Goal: Check status: Check status

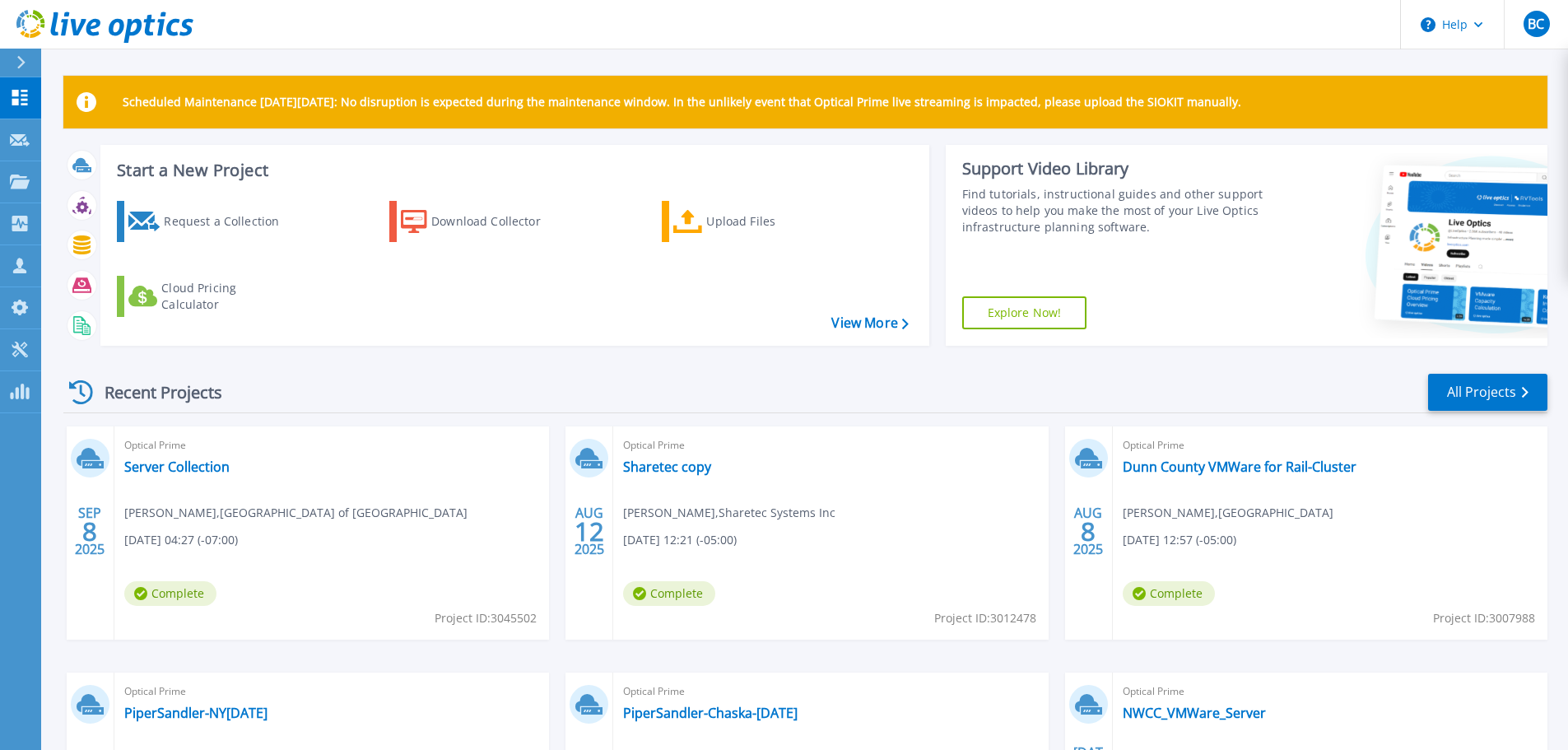
drag, startPoint x: 214, startPoint y: 511, endPoint x: 459, endPoint y: 522, distance: 245.2
click at [459, 522] on div "Optical Prime Server Collection [PERSON_NAME] , [GEOGRAPHIC_DATA] of [GEOGRAPHI…" at bounding box center [332, 533] width 435 height 213
click at [168, 469] on link "Server Collection" at bounding box center [177, 467] width 106 height 17
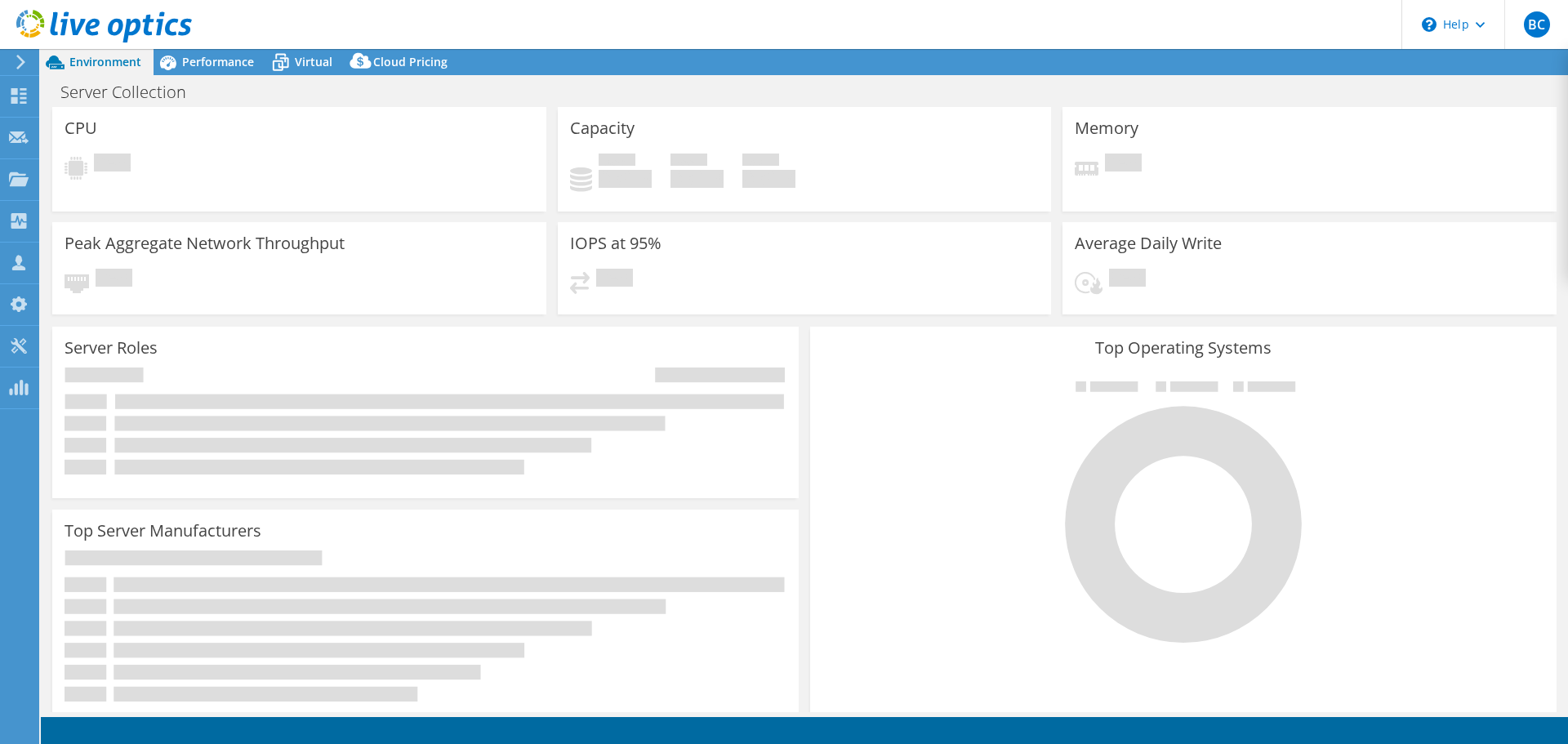
select select "USD"
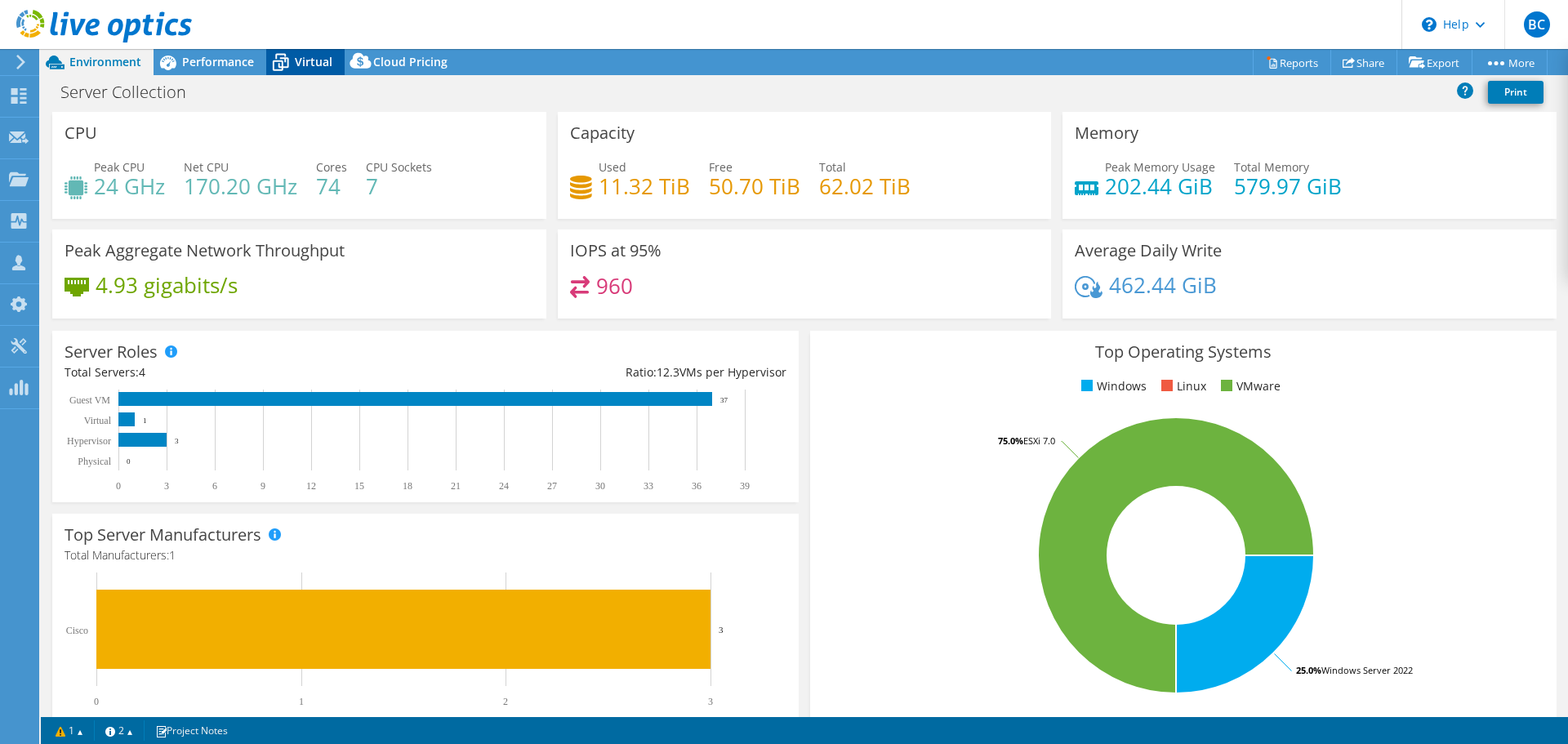
click at [297, 65] on span "Virtual" at bounding box center [313, 62] width 38 height 16
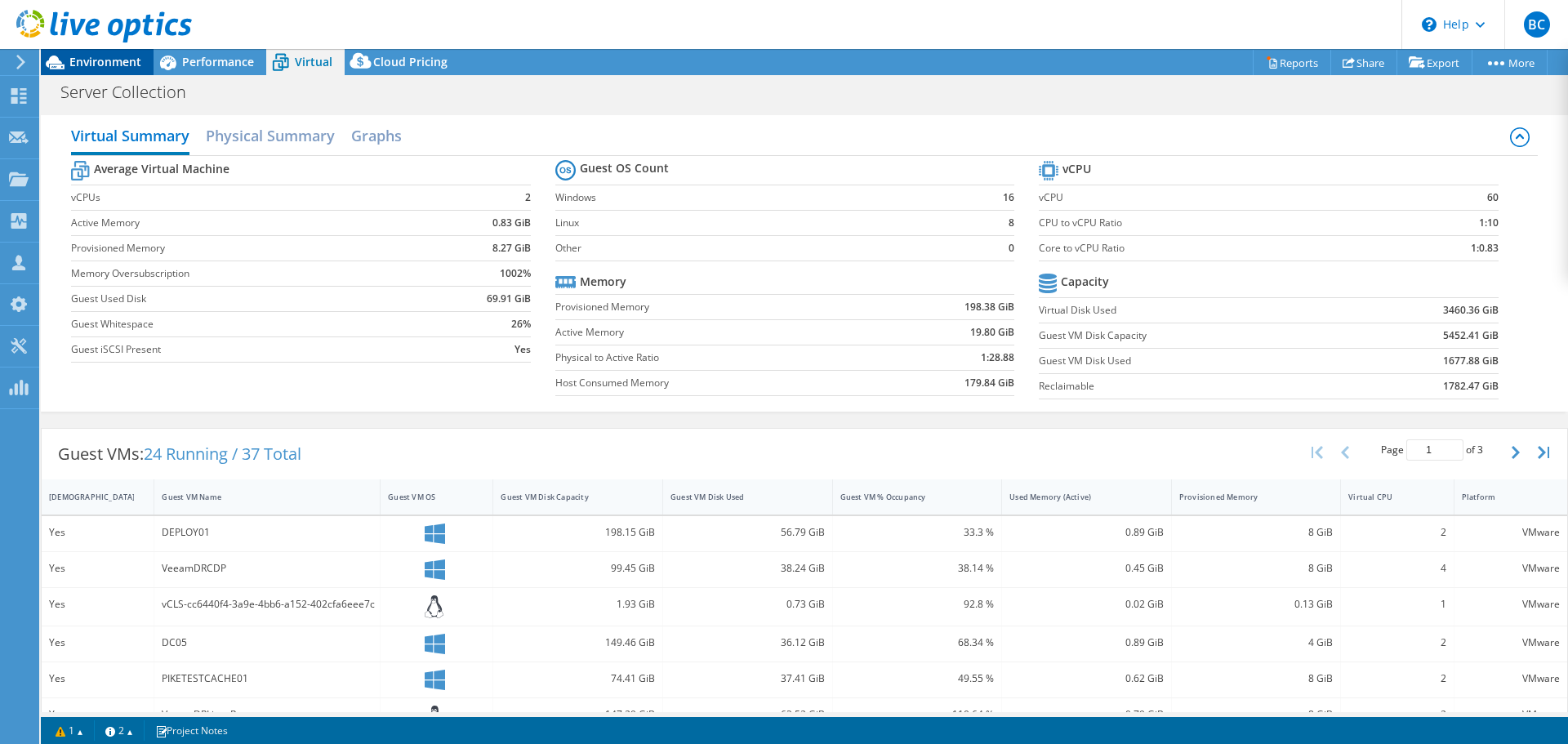
click at [112, 64] on span "Environment" at bounding box center [105, 62] width 72 height 16
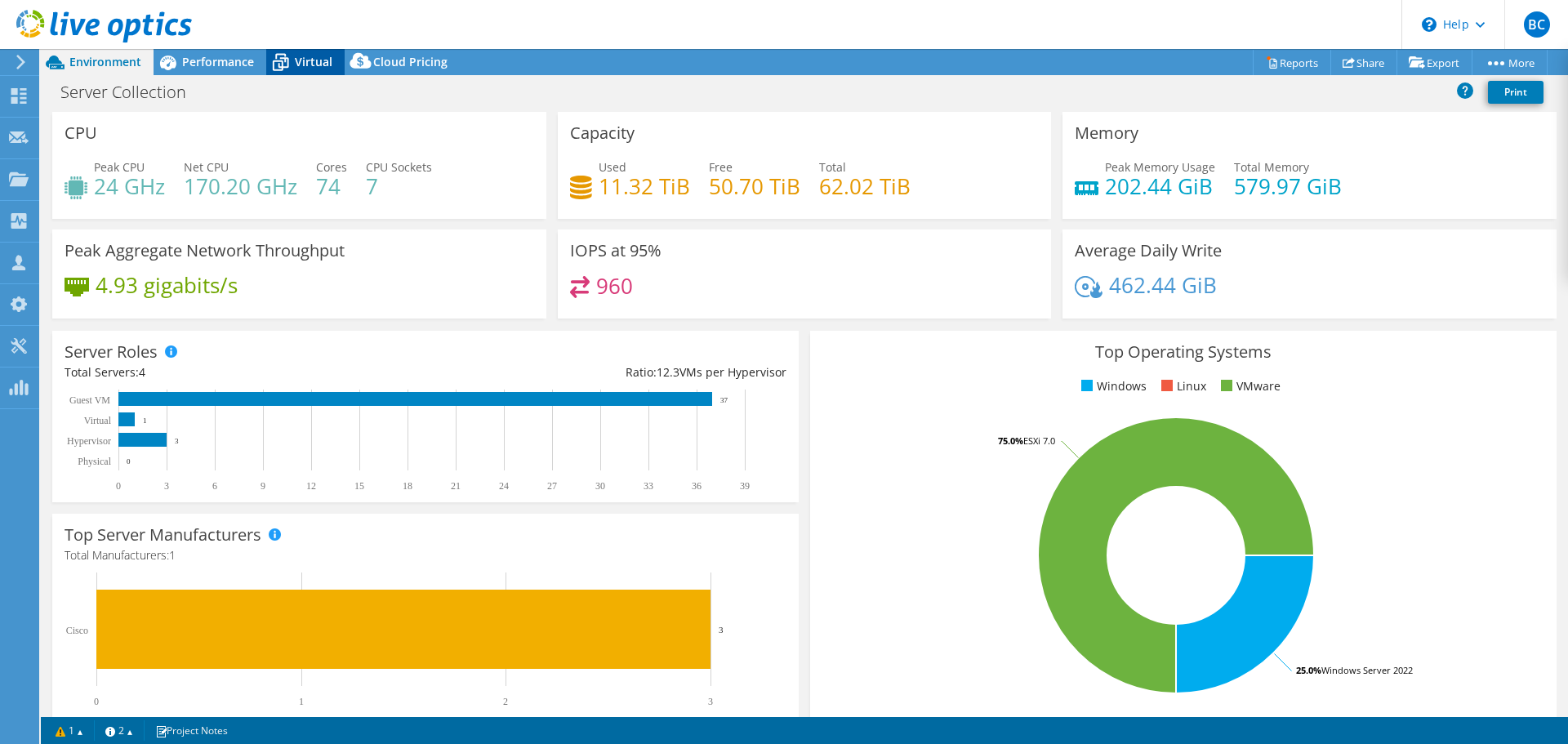
click at [302, 61] on span "Virtual" at bounding box center [313, 62] width 38 height 16
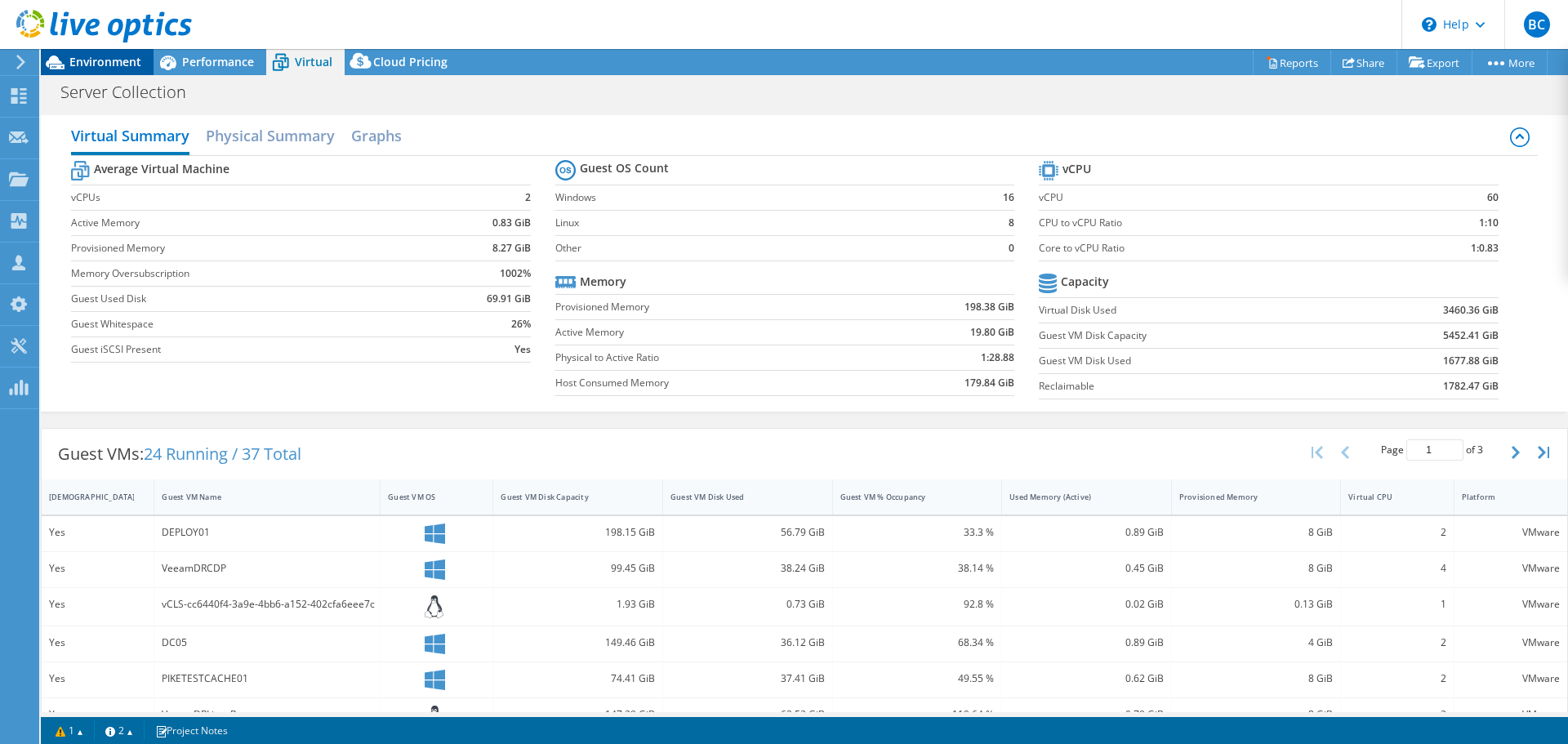
click at [84, 64] on span "Environment" at bounding box center [105, 62] width 72 height 16
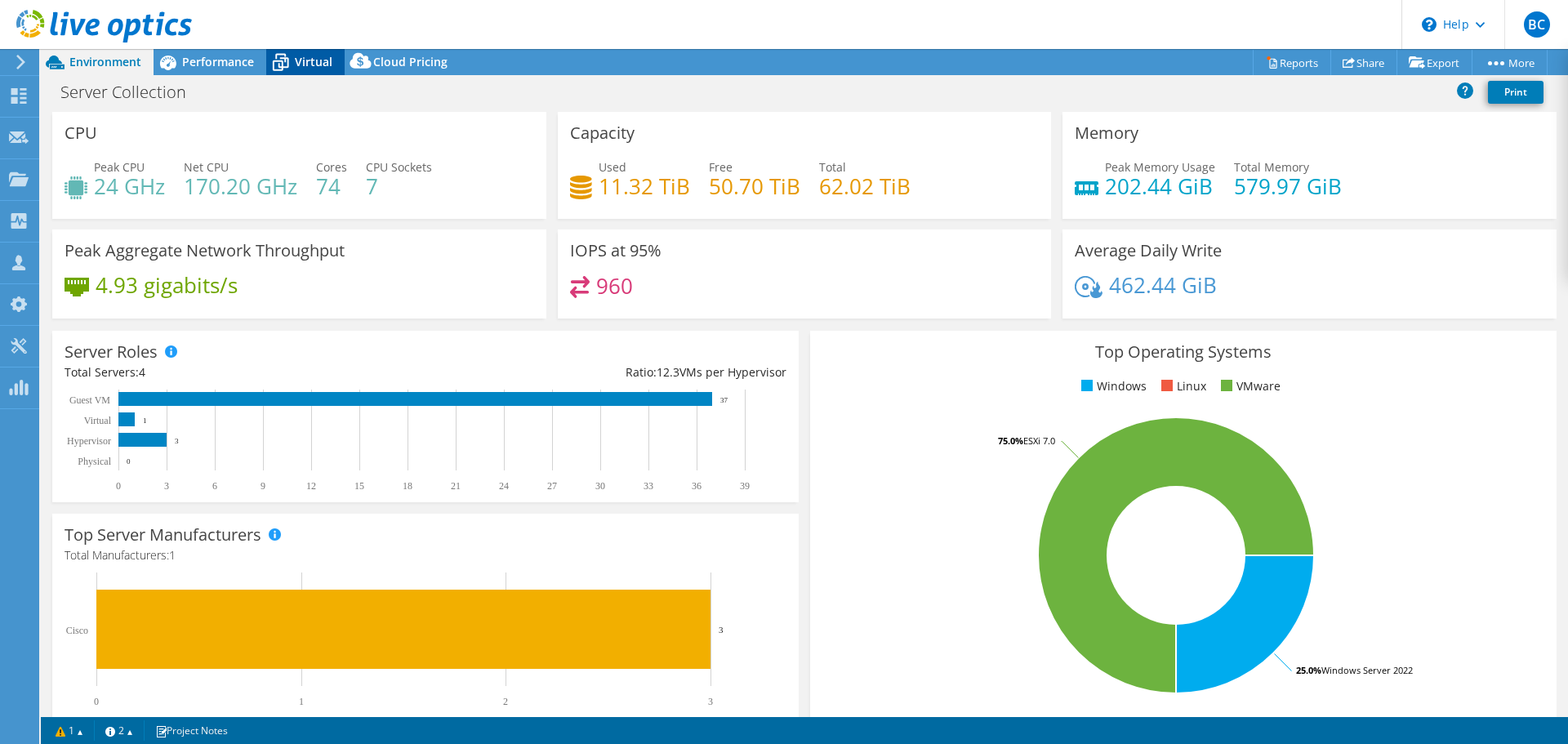
click at [298, 59] on span "Virtual" at bounding box center [313, 62] width 38 height 16
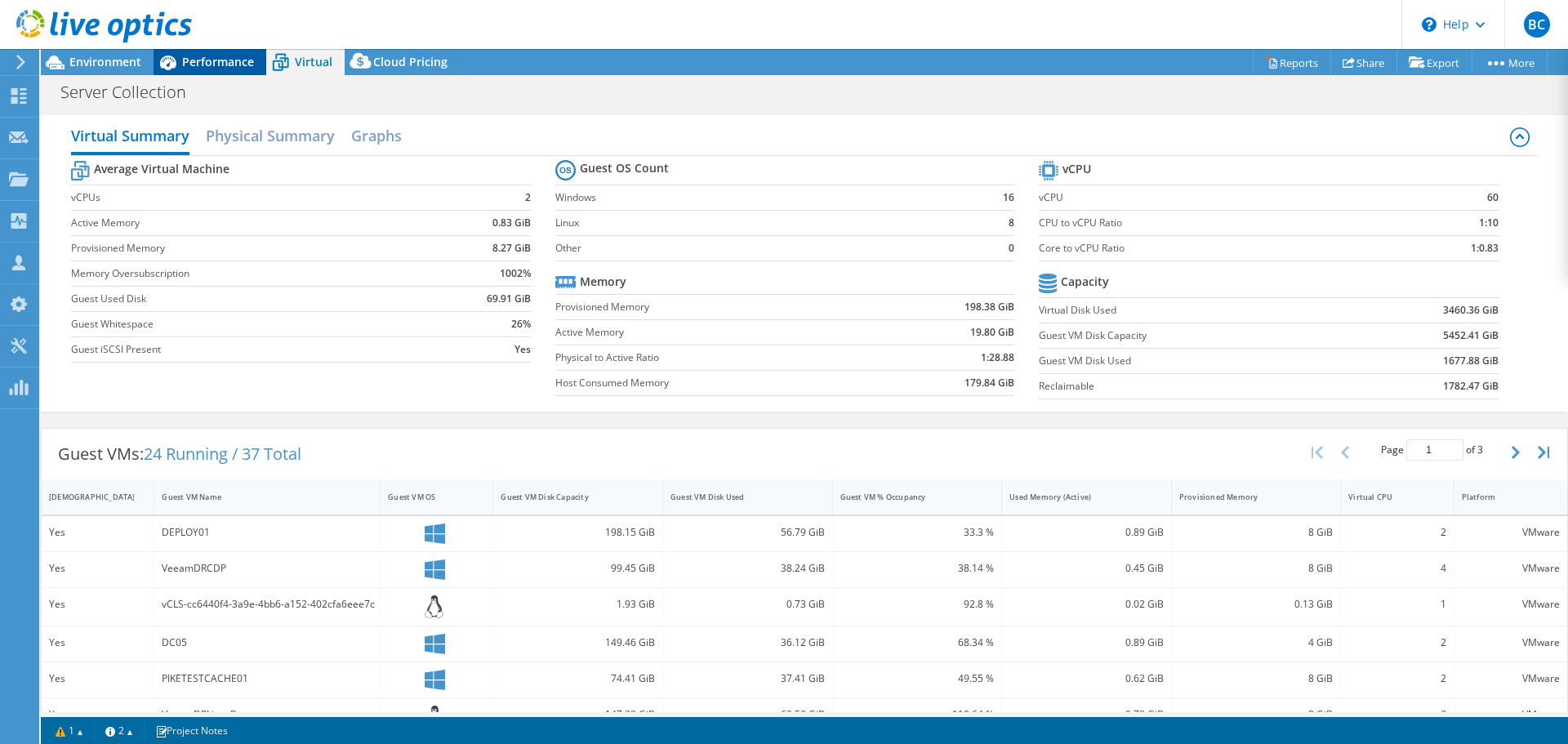
click at [195, 65] on span "Performance" at bounding box center [218, 62] width 72 height 16
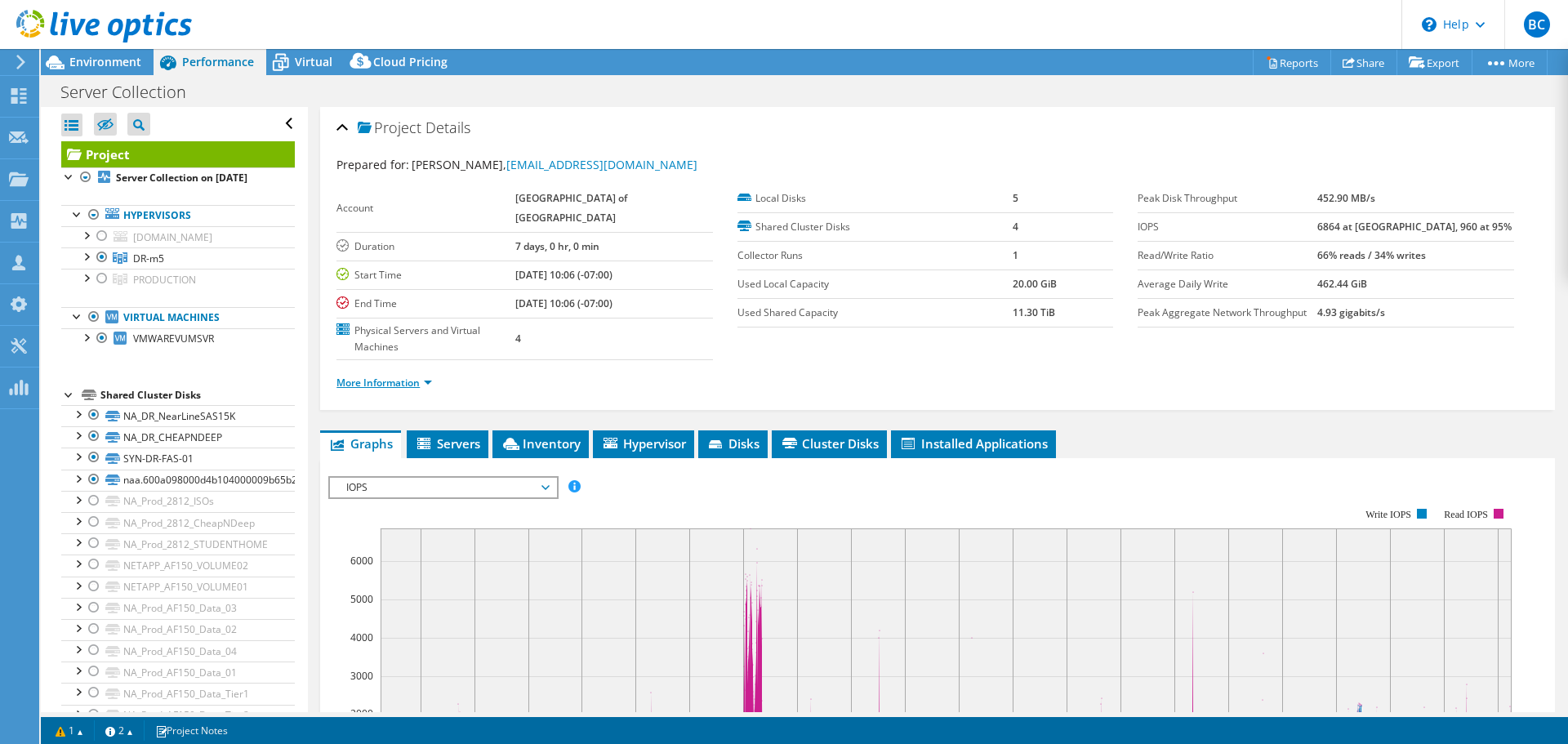
click at [413, 384] on link "More Information" at bounding box center [383, 382] width 95 height 14
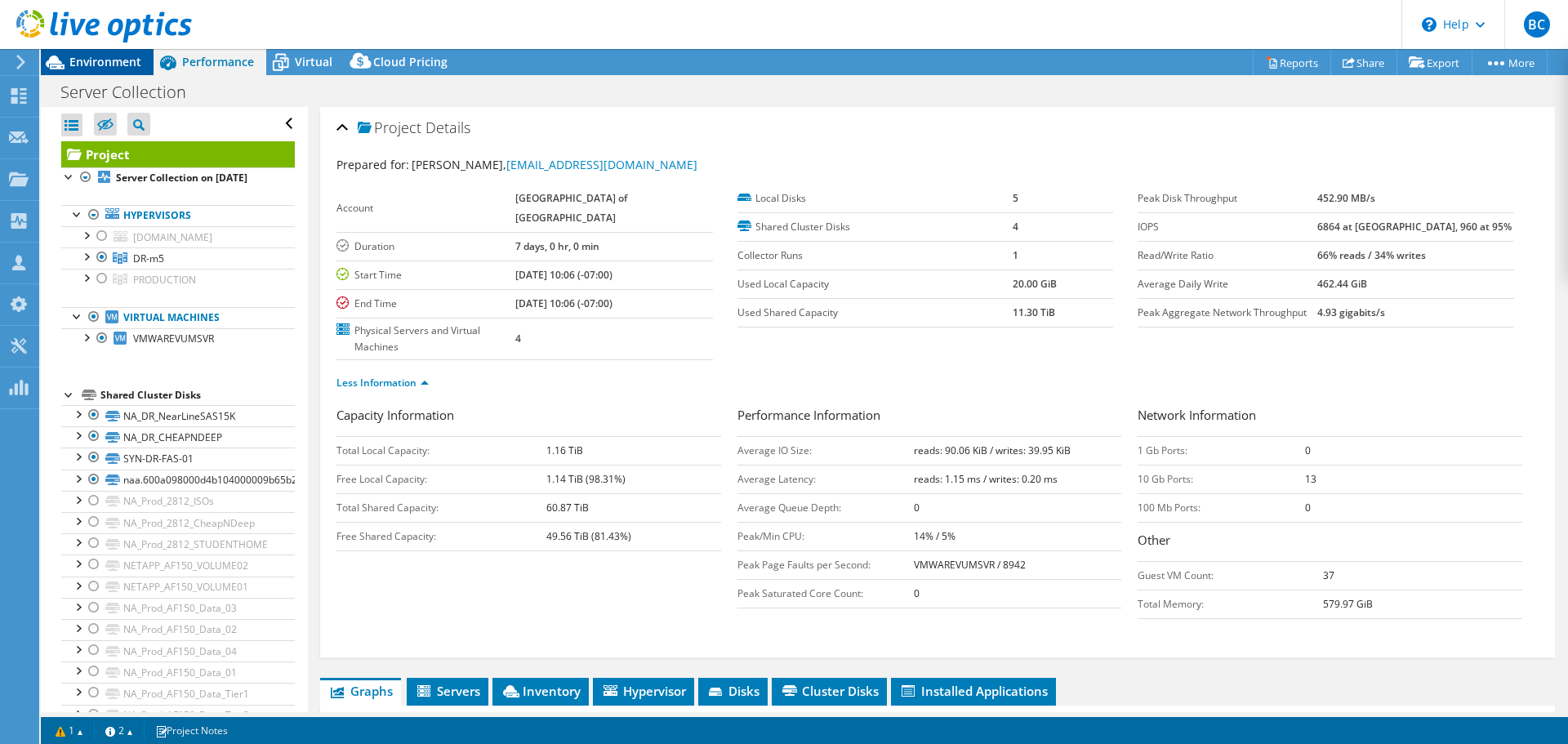
click at [128, 64] on span "Environment" at bounding box center [105, 62] width 72 height 16
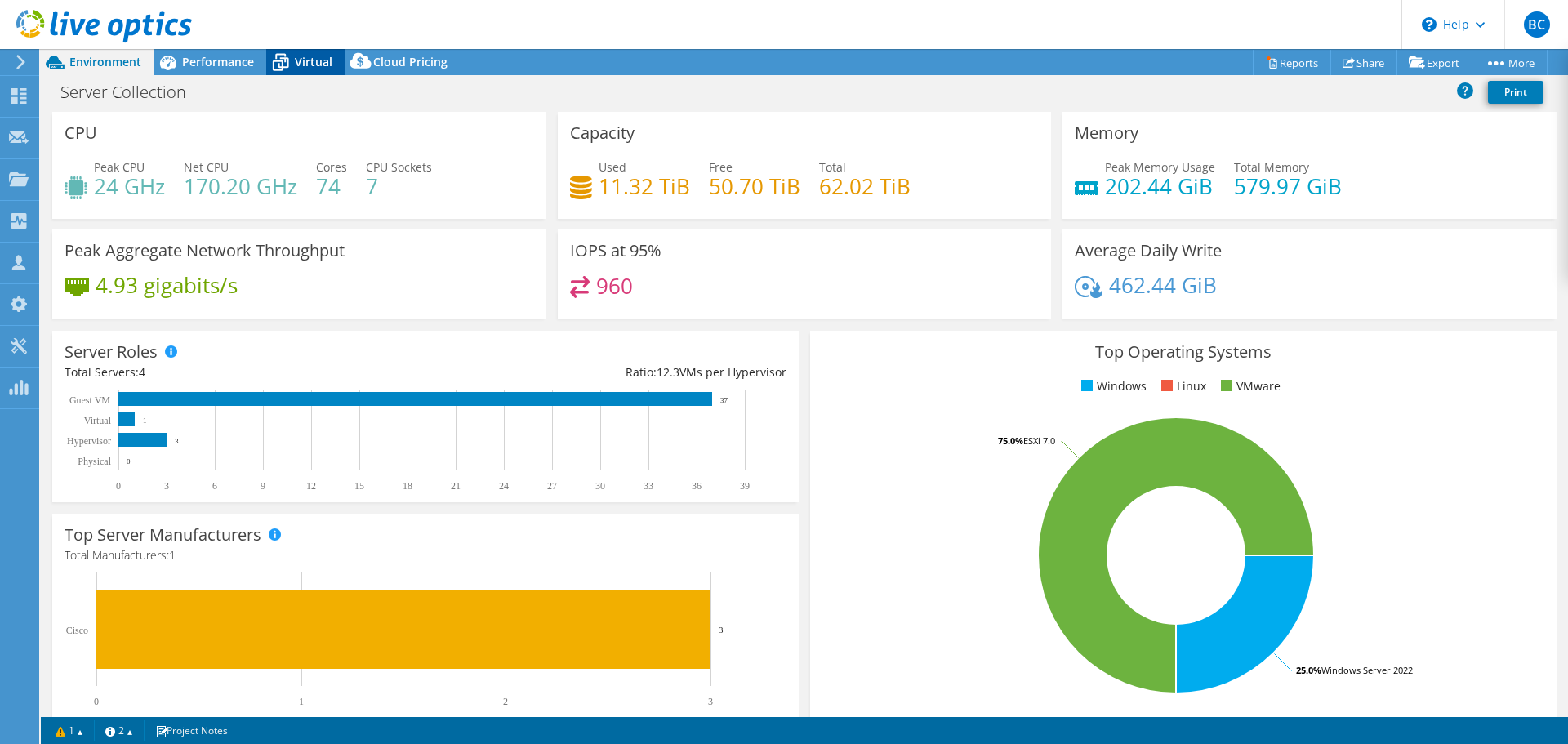
click at [296, 62] on span "Virtual" at bounding box center [313, 62] width 38 height 16
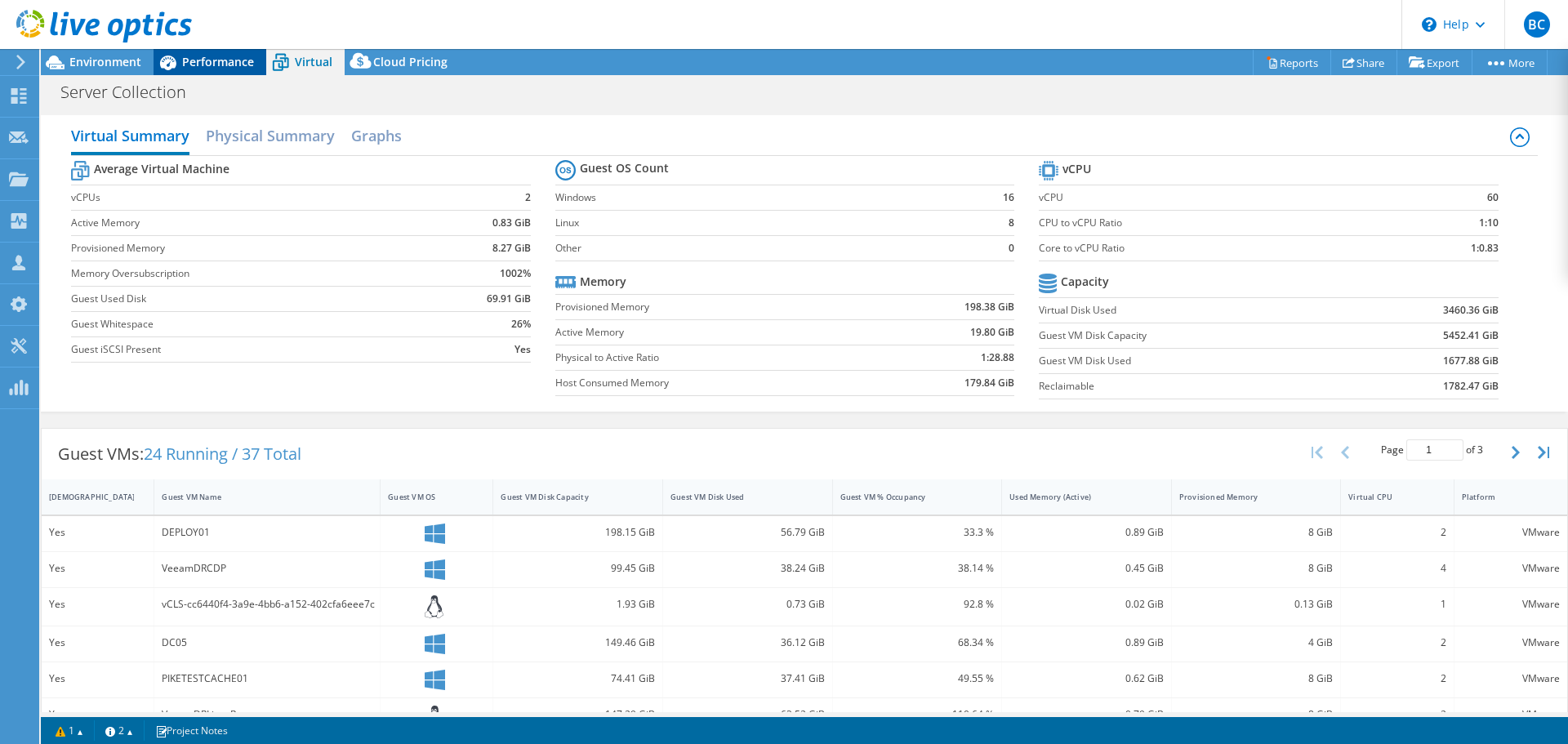
click at [212, 57] on span "Performance" at bounding box center [218, 62] width 72 height 16
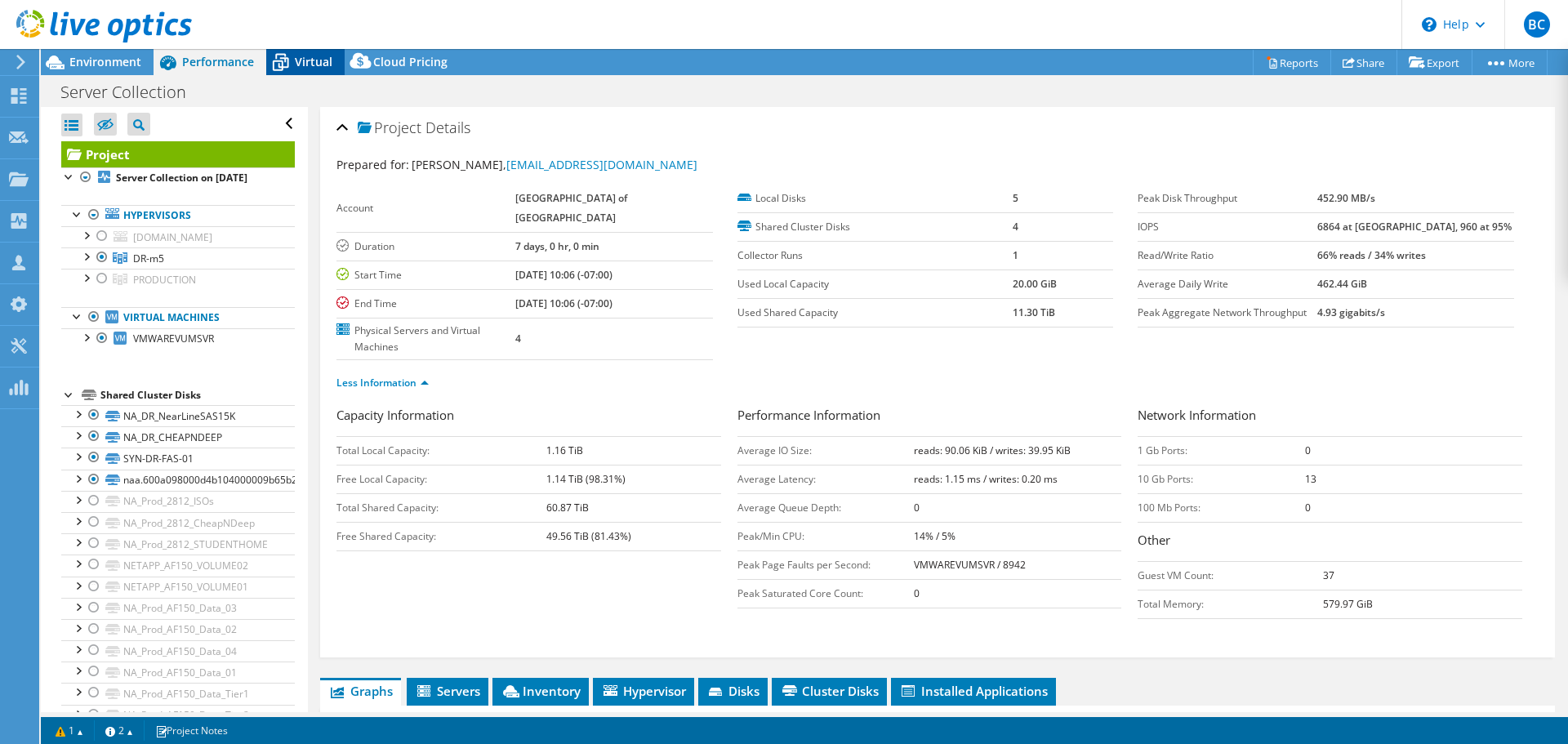
click at [307, 67] on span "Virtual" at bounding box center [313, 62] width 38 height 16
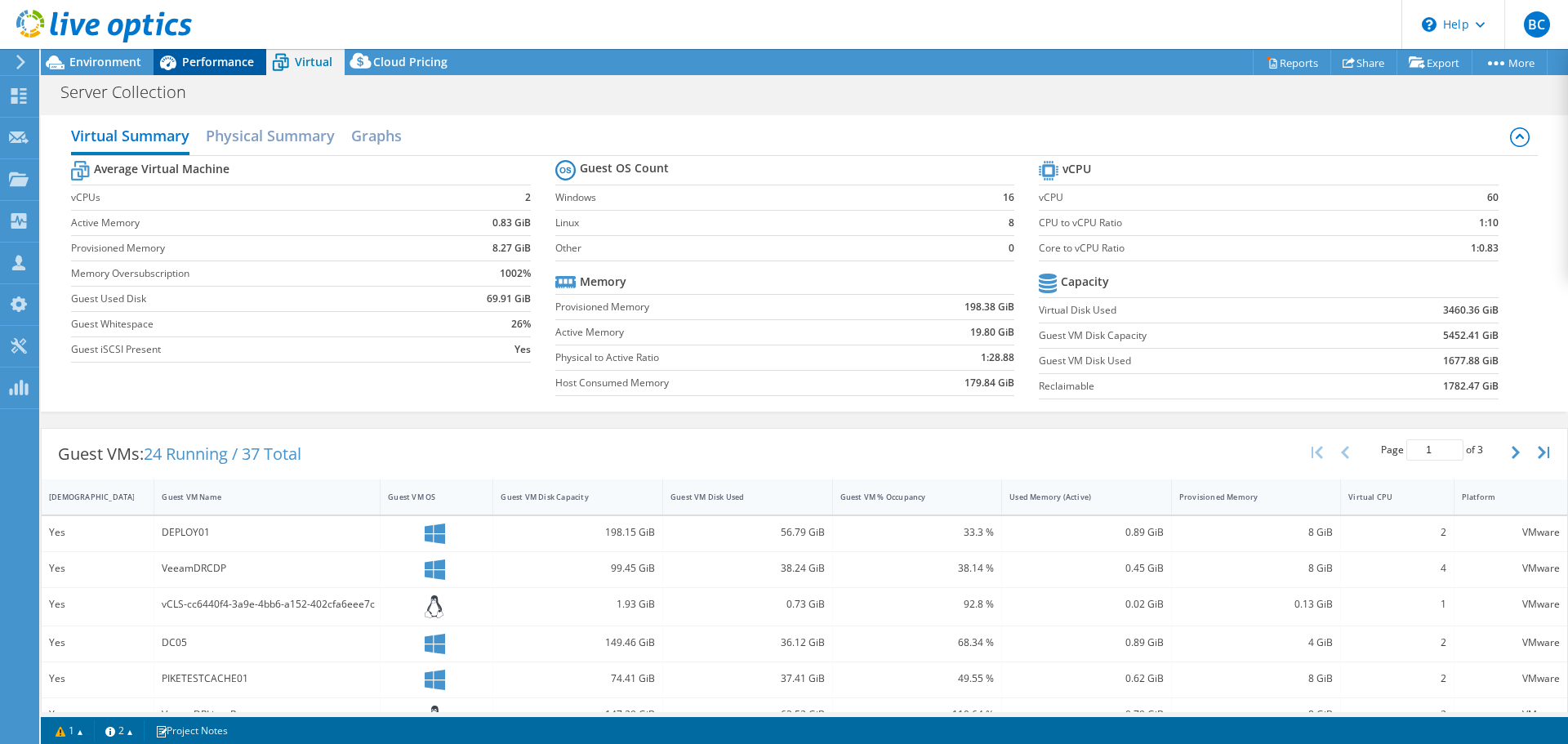
click at [172, 67] on icon at bounding box center [168, 63] width 17 height 15
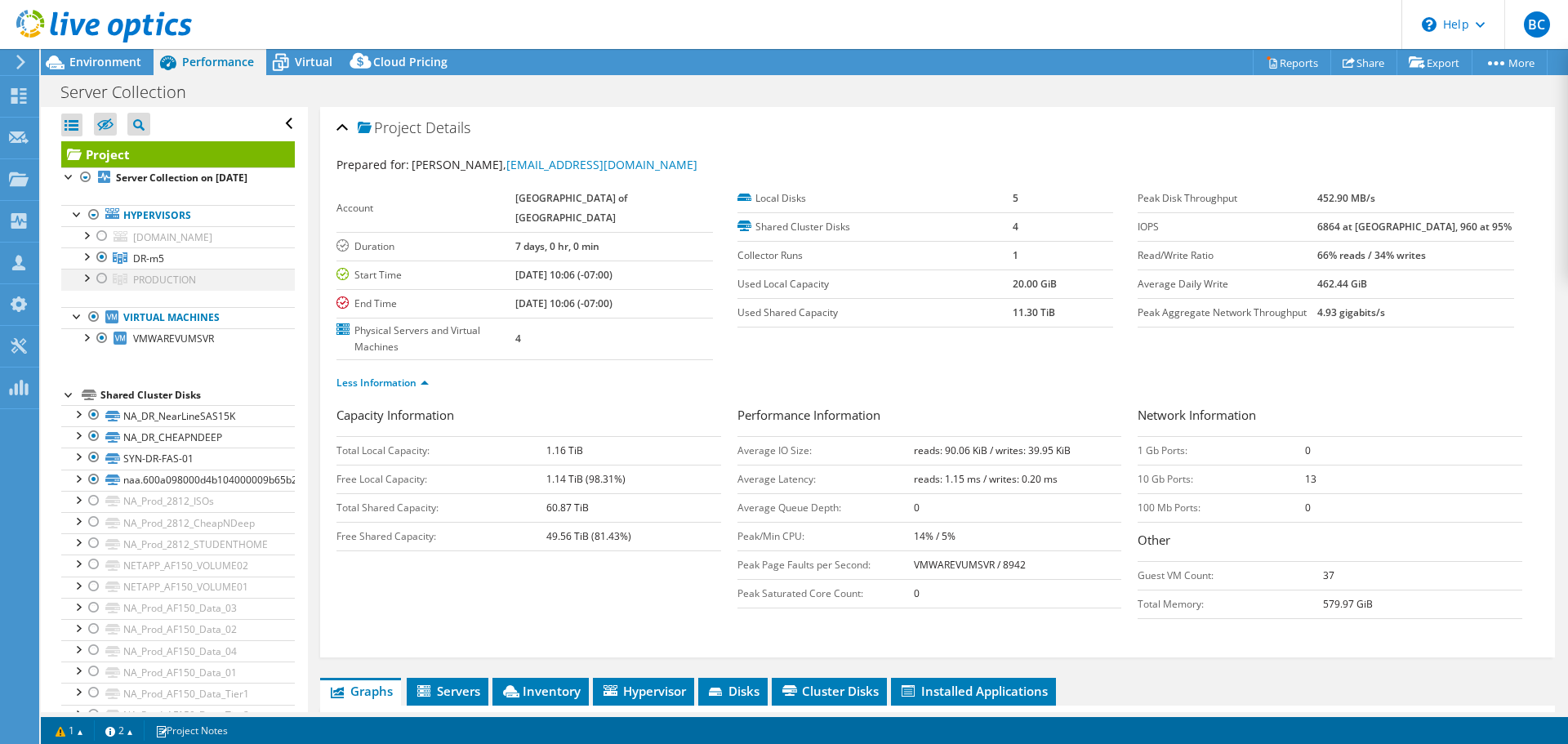
click at [100, 288] on div at bounding box center [102, 279] width 17 height 19
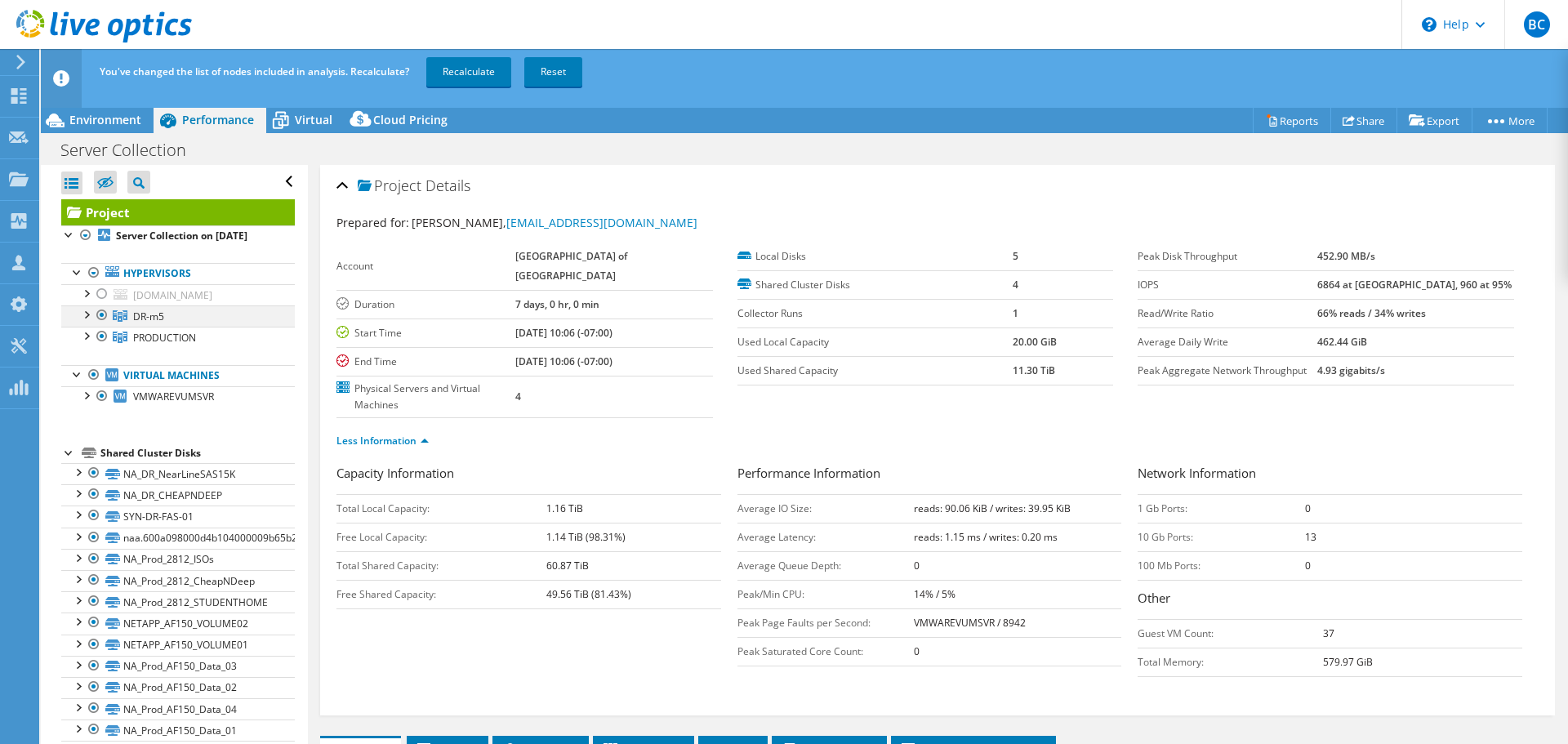
click at [105, 325] on div at bounding box center [102, 315] width 17 height 19
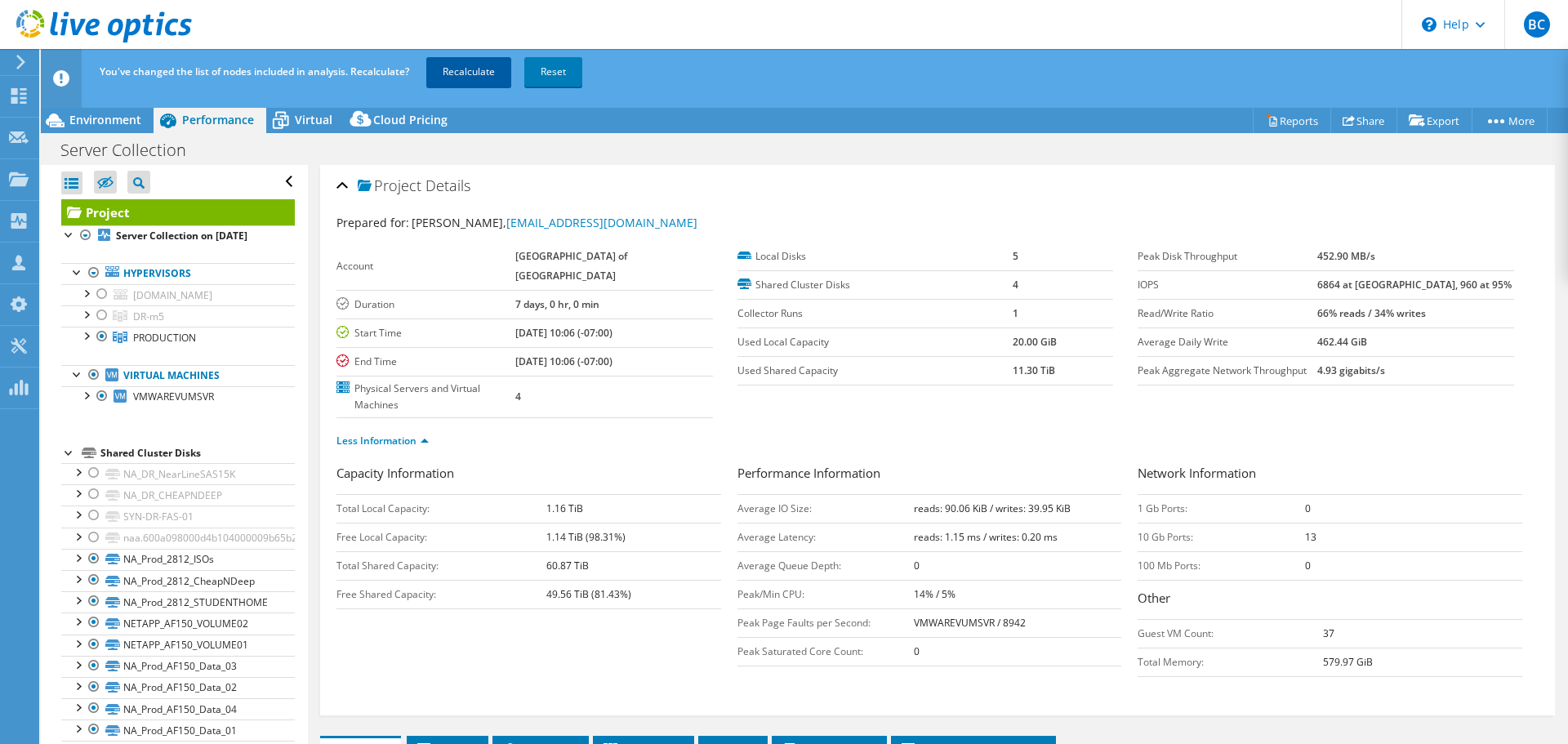
click at [467, 66] on link "Recalculate" at bounding box center [468, 72] width 85 height 30
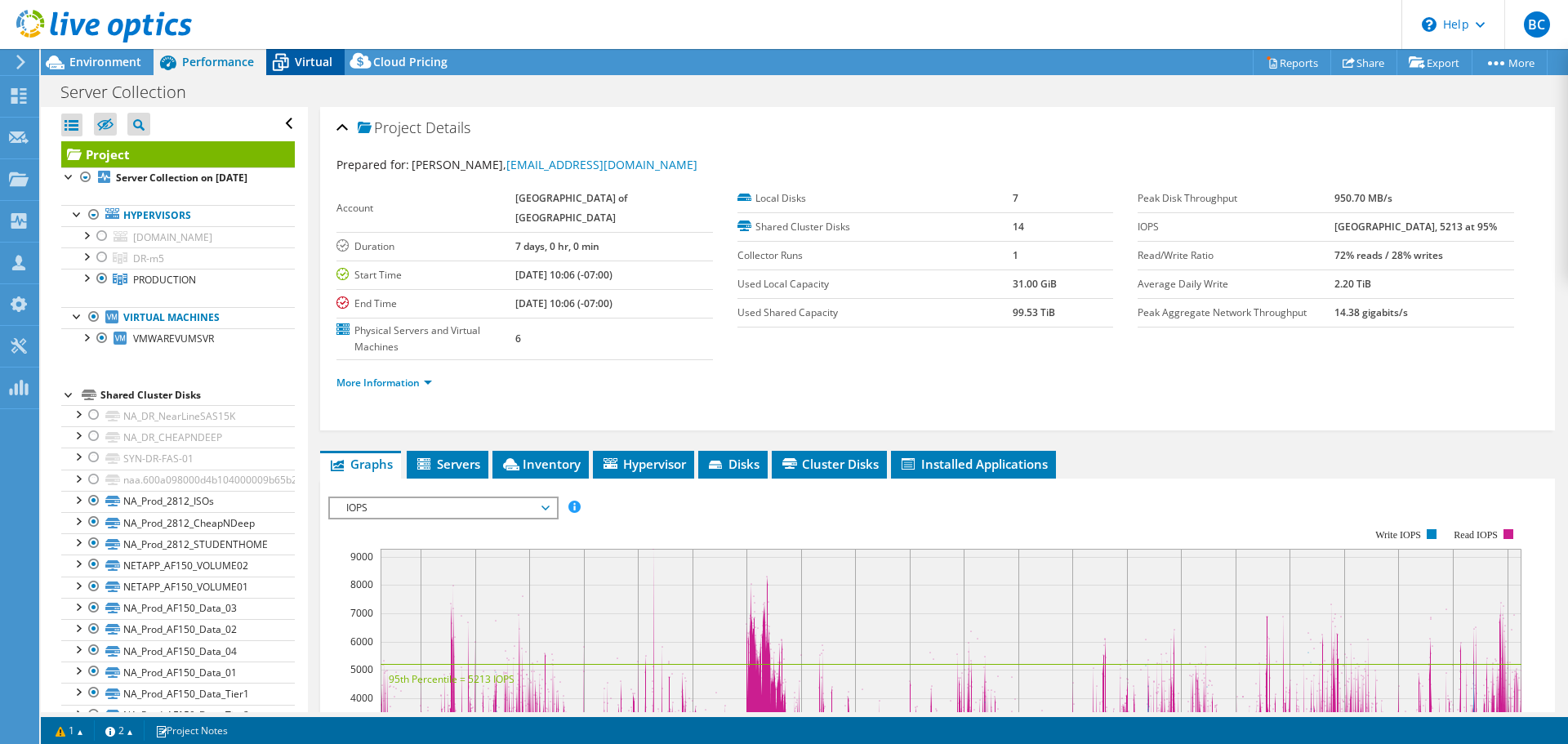
click at [314, 57] on span "Virtual" at bounding box center [313, 62] width 38 height 16
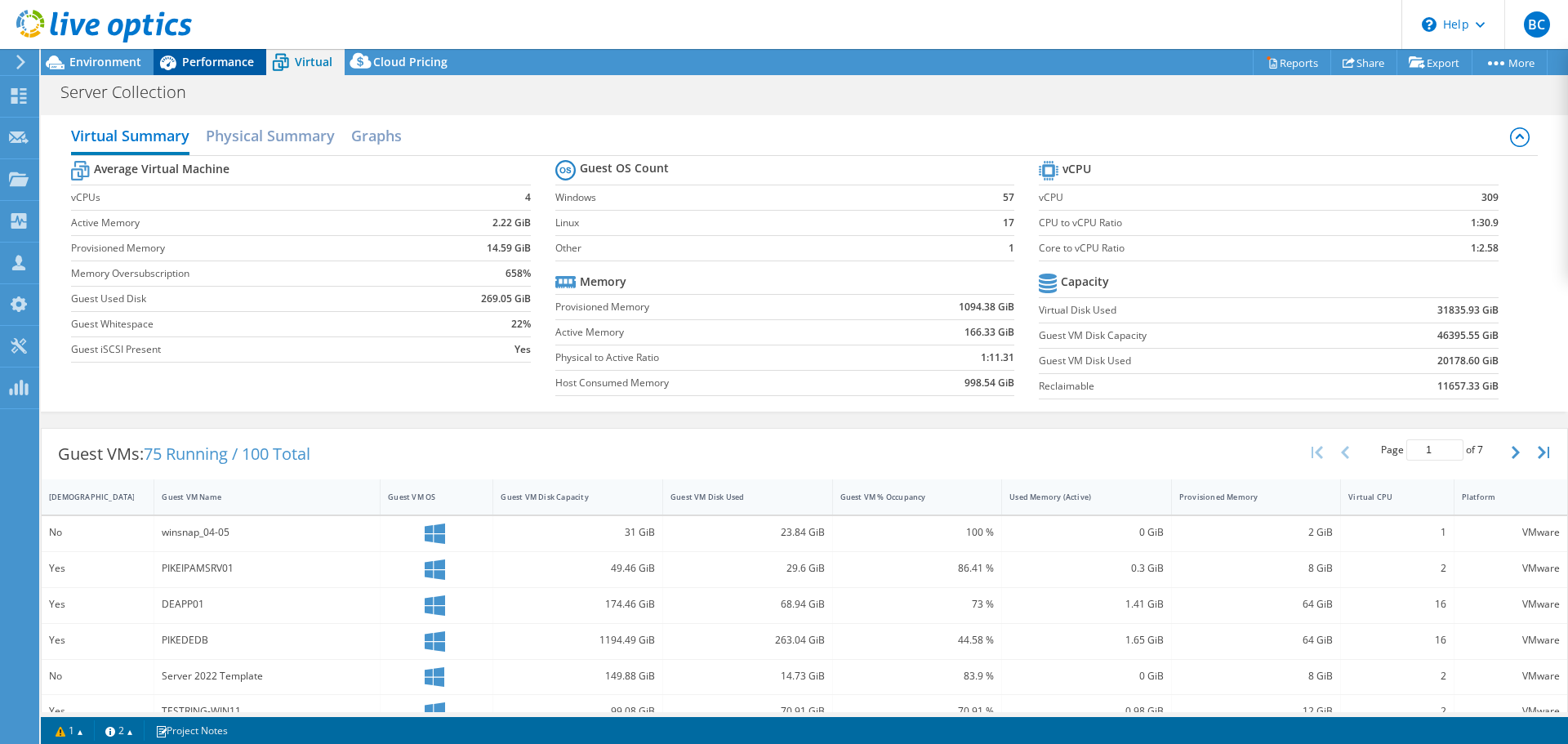
click at [210, 67] on span "Performance" at bounding box center [218, 62] width 72 height 16
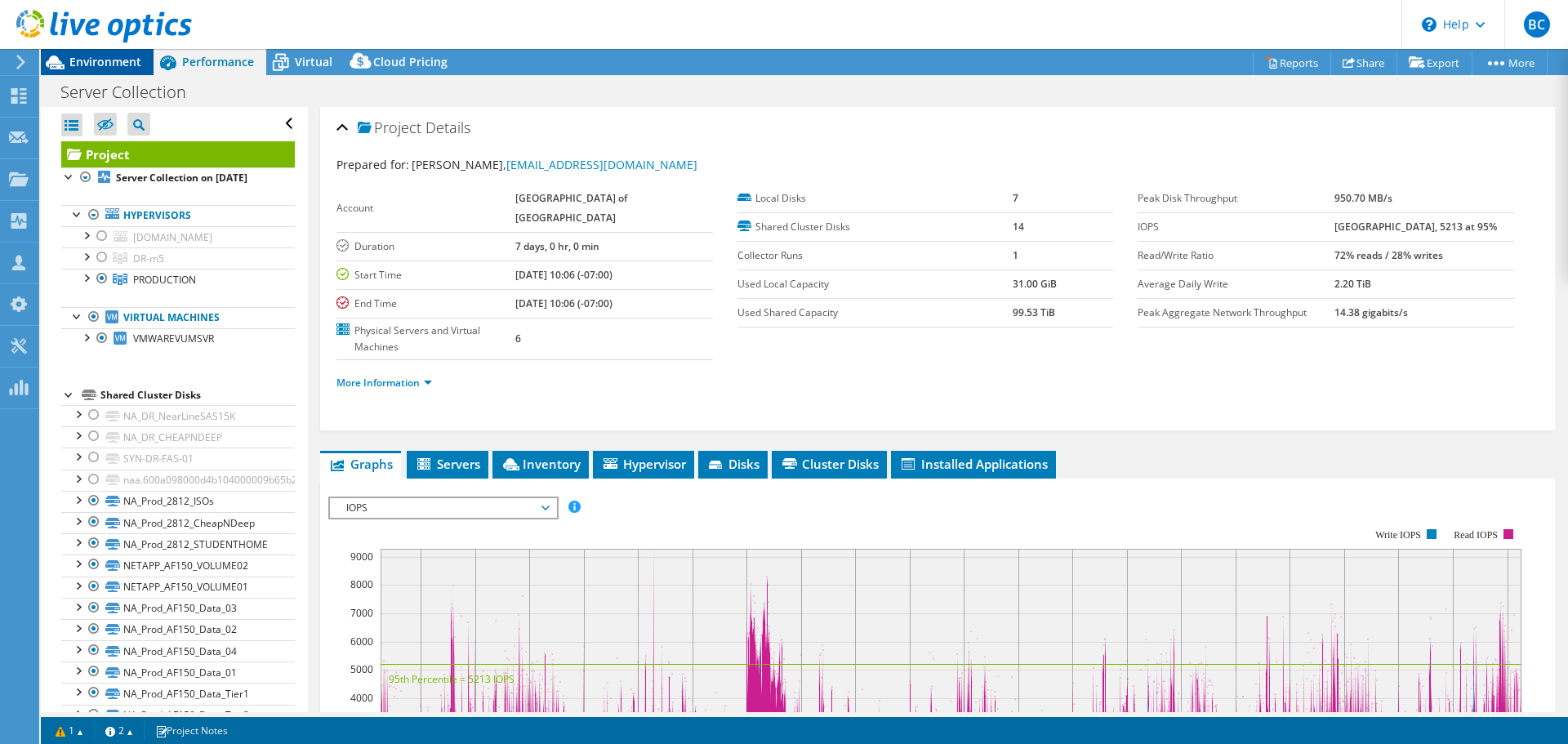
click at [113, 62] on span "Environment" at bounding box center [105, 62] width 72 height 16
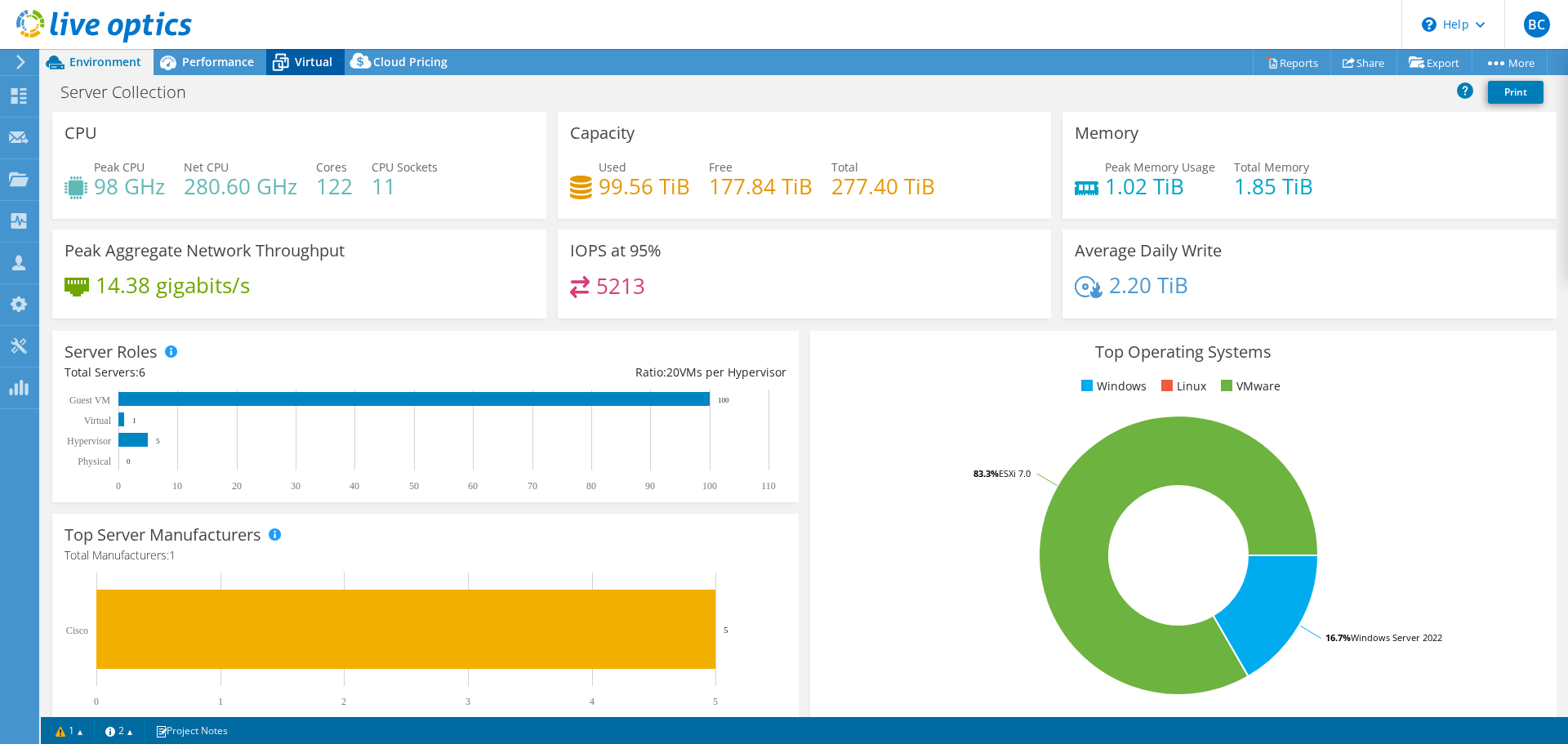
click at [297, 62] on span "Virtual" at bounding box center [313, 62] width 38 height 16
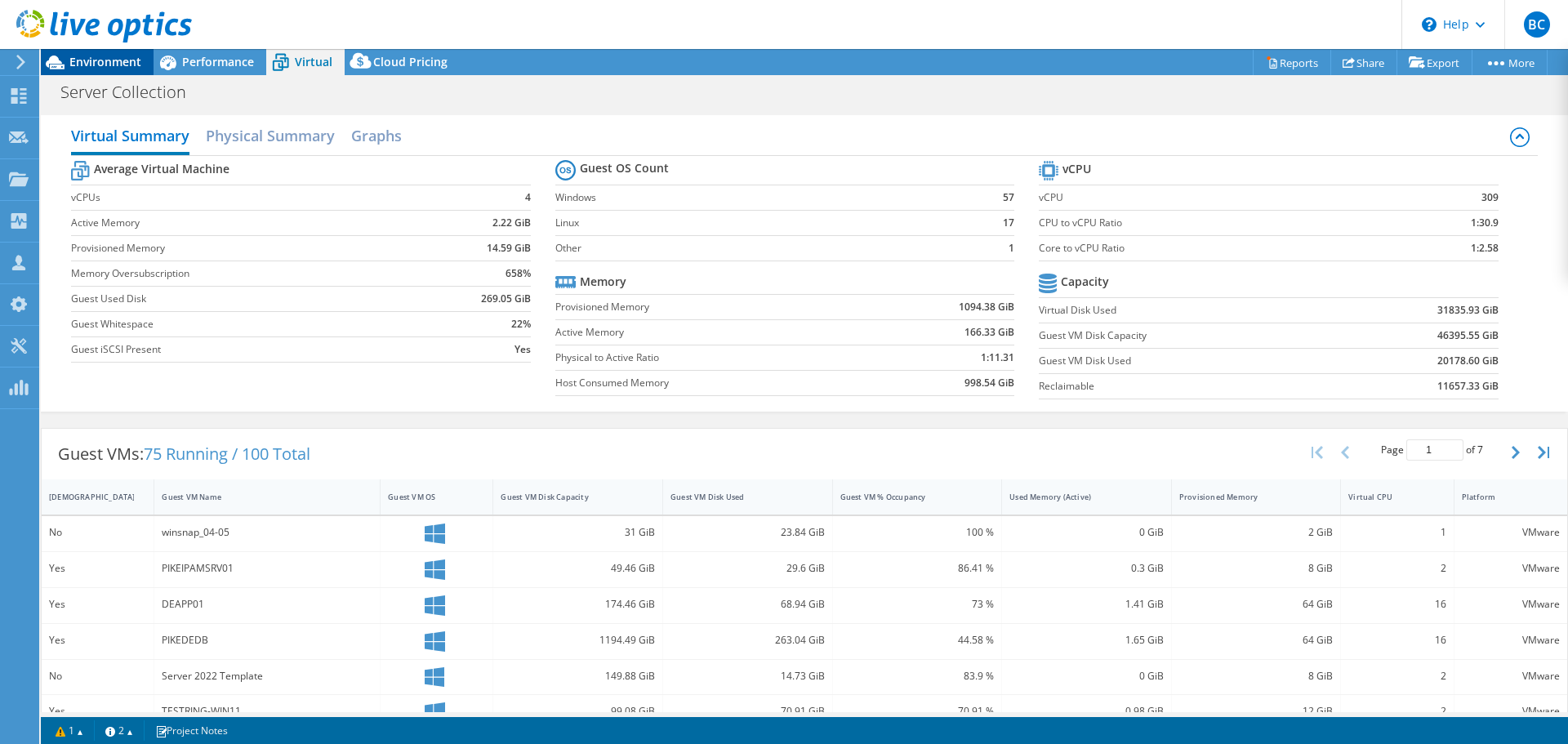
click at [127, 68] on span "Environment" at bounding box center [105, 62] width 72 height 16
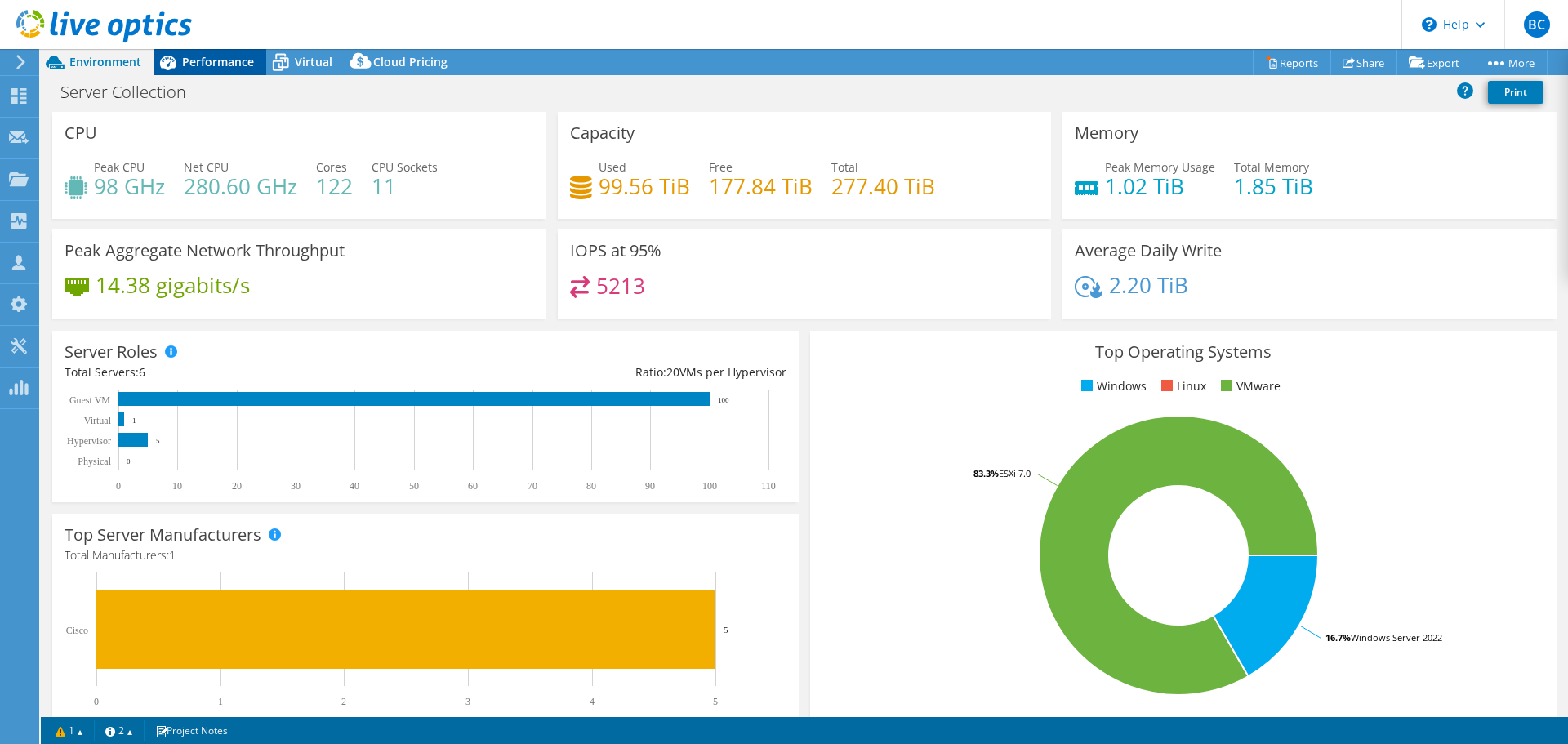
click at [232, 64] on span "Performance" at bounding box center [218, 62] width 72 height 16
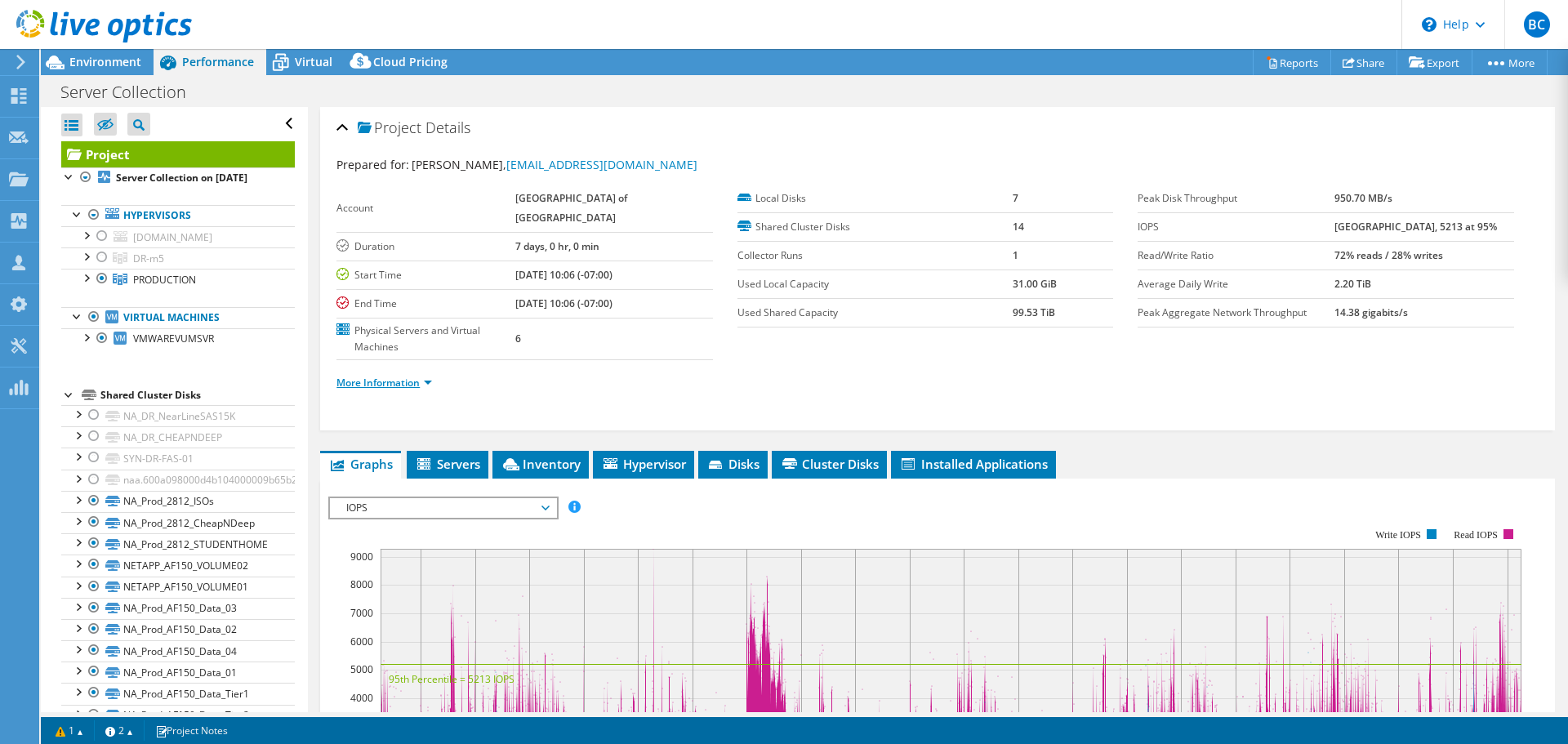
click at [384, 381] on link "More Information" at bounding box center [383, 382] width 95 height 14
